Goal: Task Accomplishment & Management: Manage account settings

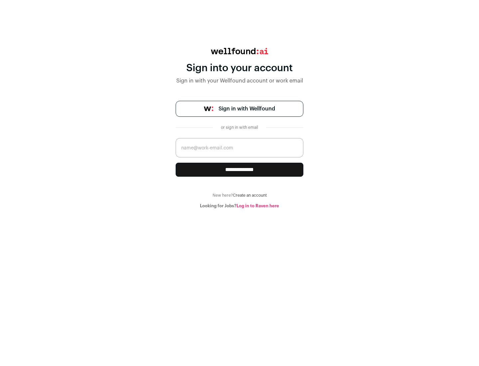
click at [246, 109] on span "Sign in with Wellfound" at bounding box center [246, 109] width 57 height 8
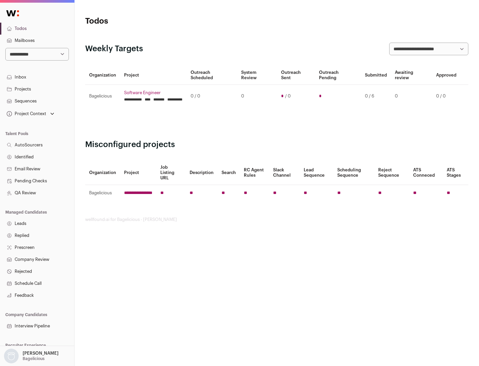
click at [37, 89] on link "Projects" at bounding box center [37, 89] width 74 height 12
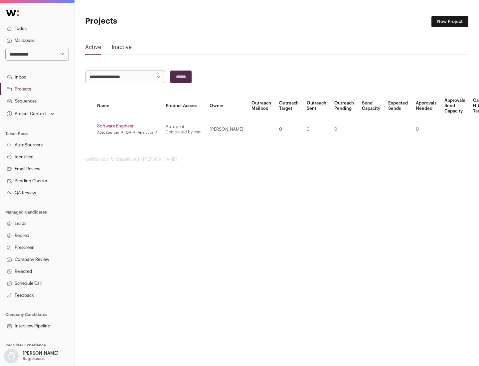
click at [129, 126] on link "Software Engineer" at bounding box center [127, 125] width 61 height 5
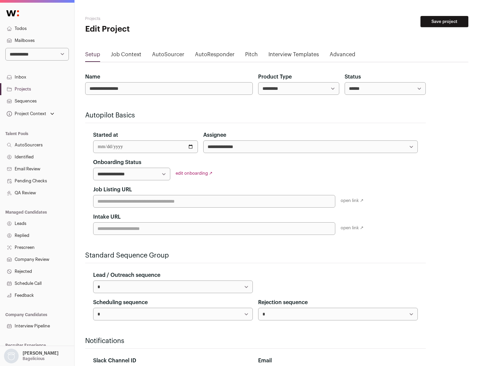
click at [444, 22] on button "Save project" at bounding box center [444, 21] width 48 height 11
